Goal: Information Seeking & Learning: Check status

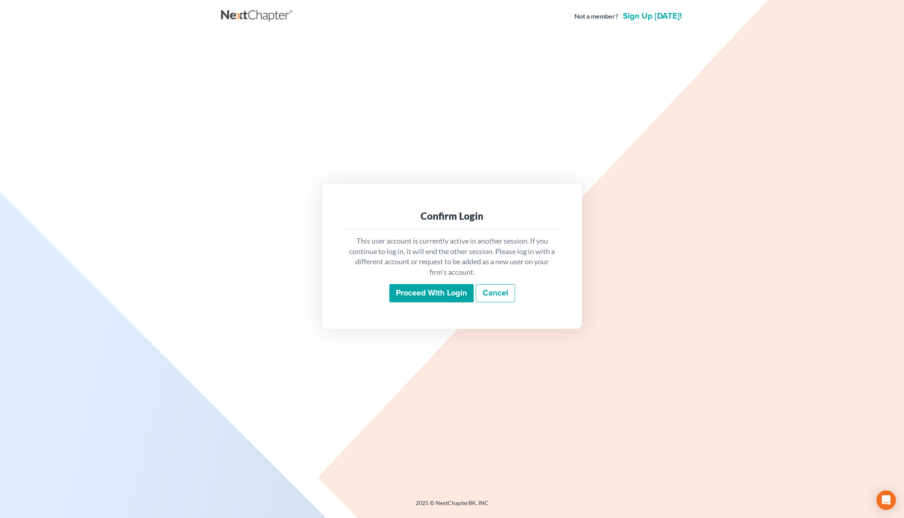
click at [426, 298] on input "Proceed with login" at bounding box center [431, 293] width 84 height 19
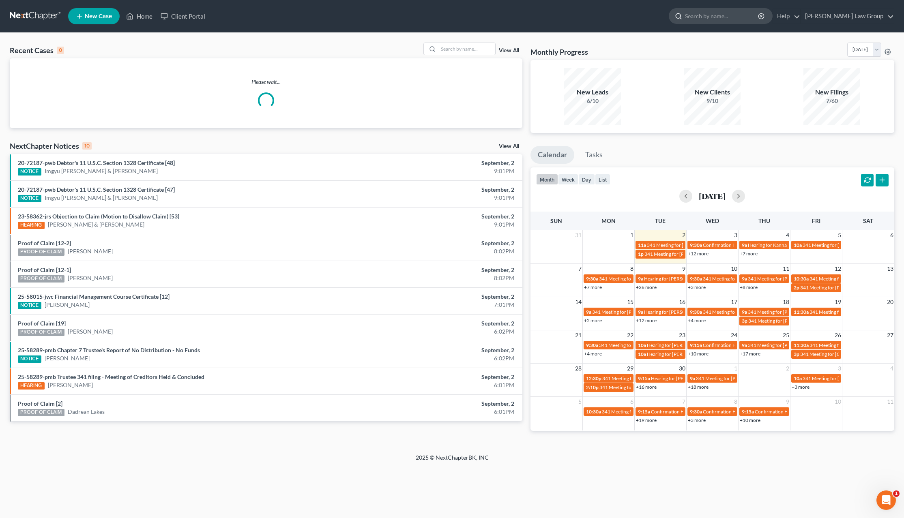
click at [731, 20] on input "search" at bounding box center [722, 16] width 74 height 15
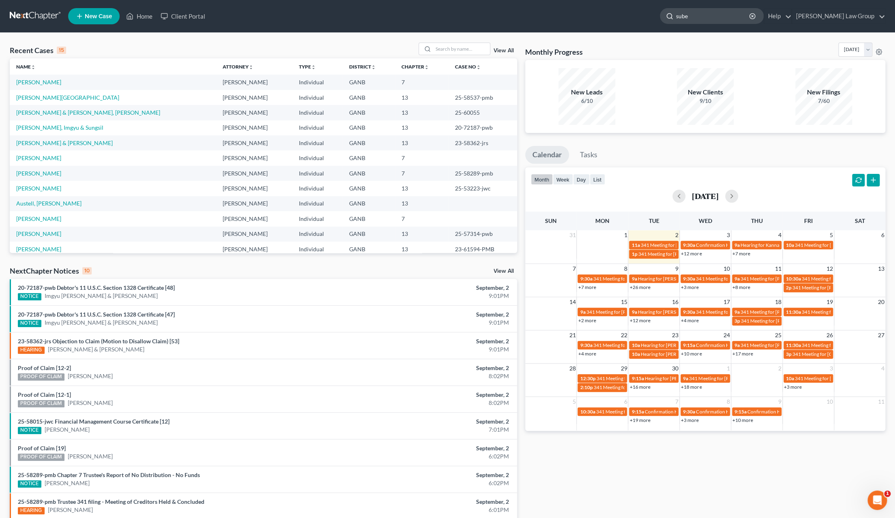
type input "[PERSON_NAME]"
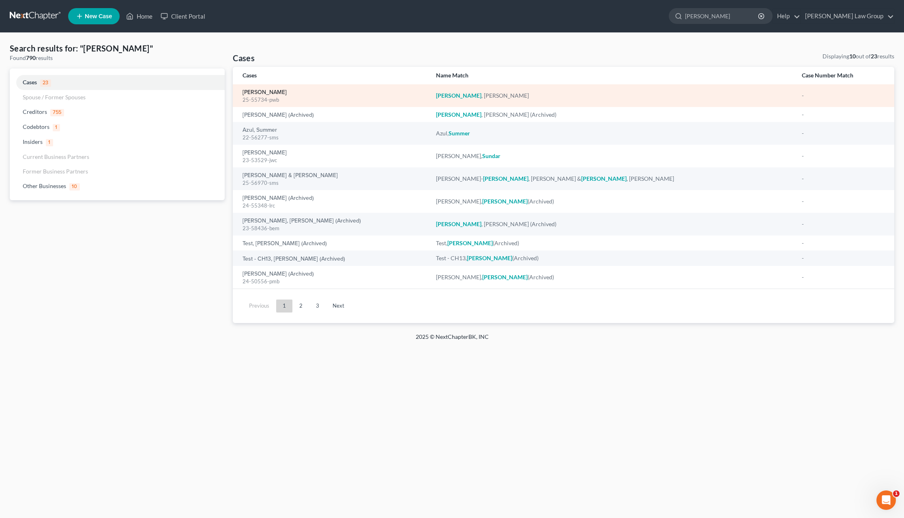
click at [273, 93] on link "[PERSON_NAME]" at bounding box center [265, 93] width 44 height 6
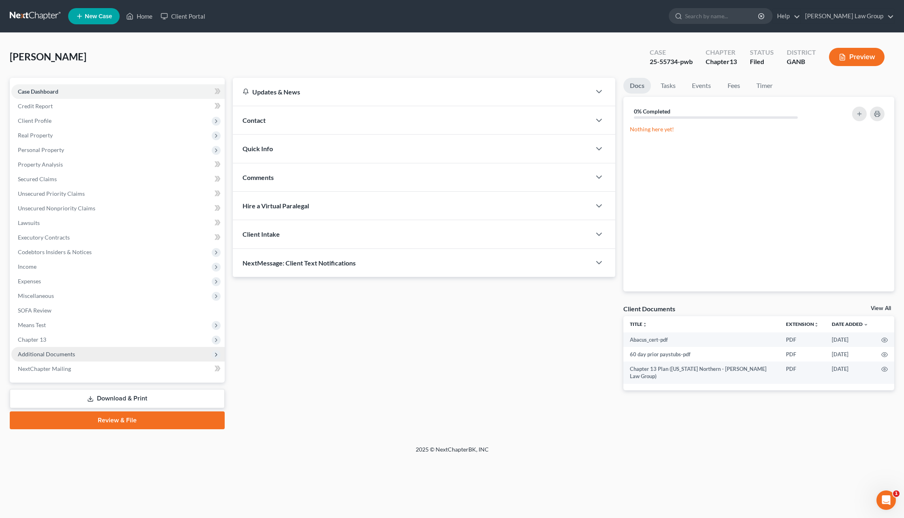
click at [55, 356] on span "Additional Documents" at bounding box center [46, 354] width 57 height 7
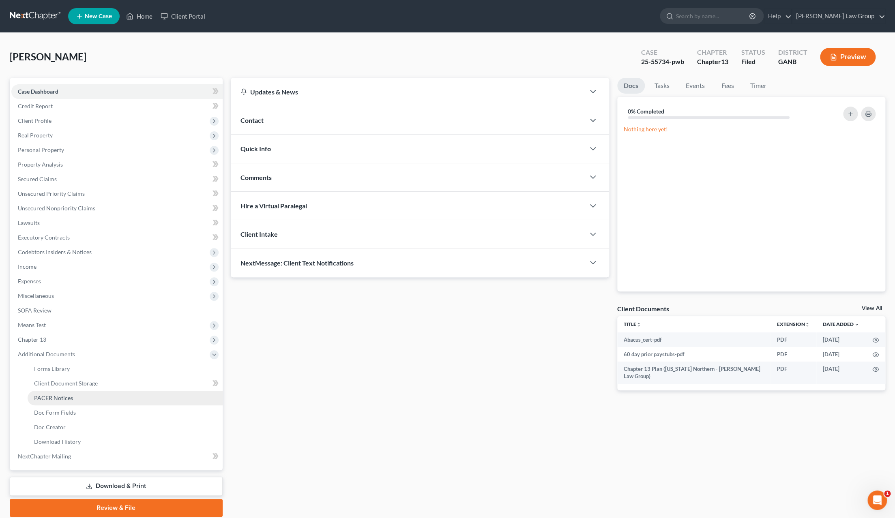
click at [76, 394] on link "PACER Notices" at bounding box center [125, 398] width 195 height 15
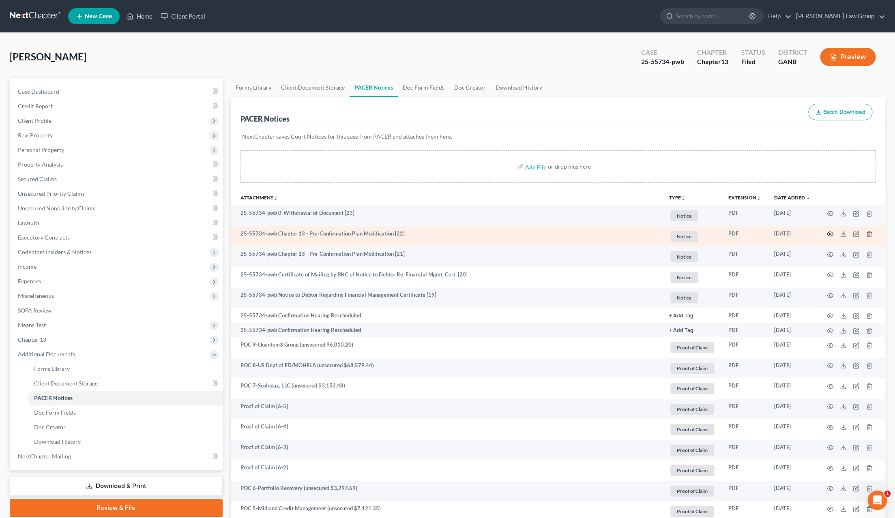
click at [832, 236] on icon "button" at bounding box center [830, 234] width 6 height 4
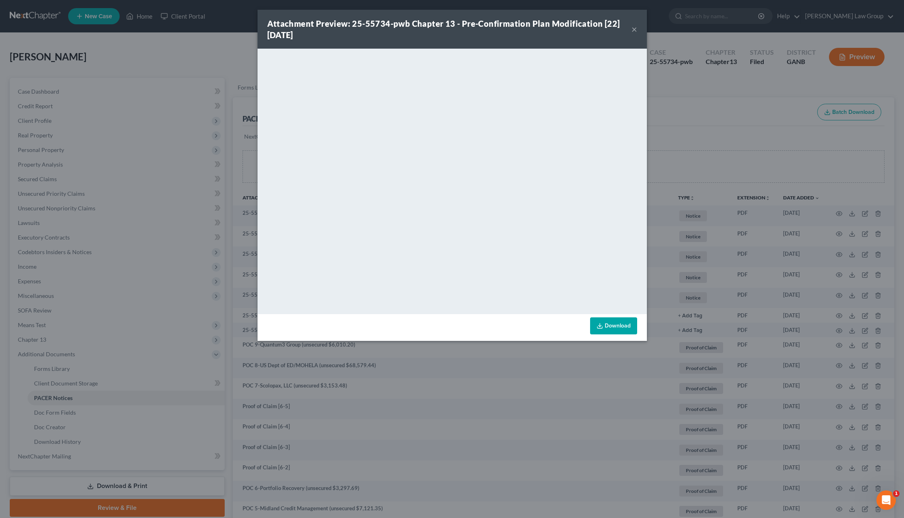
click at [700, 118] on div "Attachment Preview: 25-55734-pwb Chapter 13 - Pre-Confirmation Plan Modificatio…" at bounding box center [452, 259] width 904 height 518
